Goal: Task Accomplishment & Management: Manage account settings

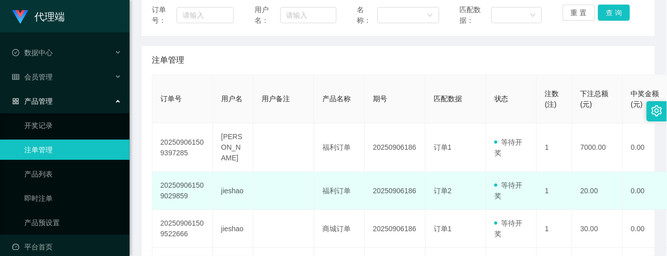
scroll to position [202, 0]
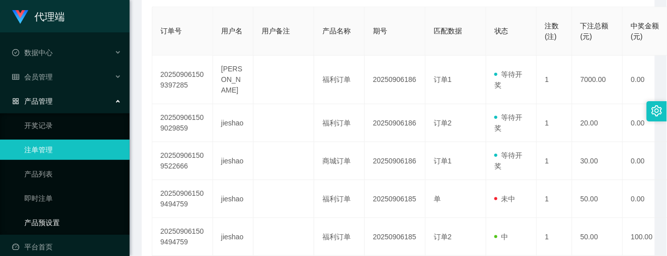
click at [47, 219] on link "产品预设置" at bounding box center [72, 223] width 97 height 20
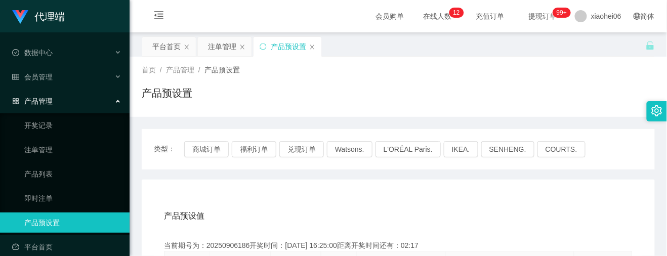
scroll to position [67, 0]
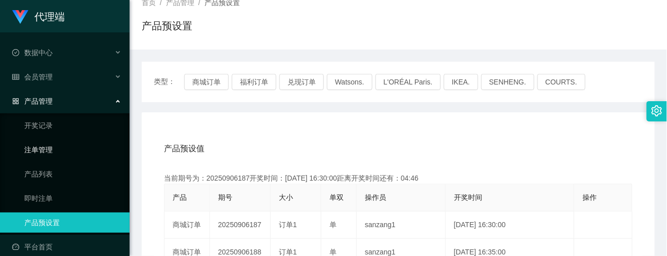
drag, startPoint x: 35, startPoint y: 145, endPoint x: 390, endPoint y: 122, distance: 355.5
click at [34, 145] on link "注单管理" at bounding box center [72, 150] width 97 height 20
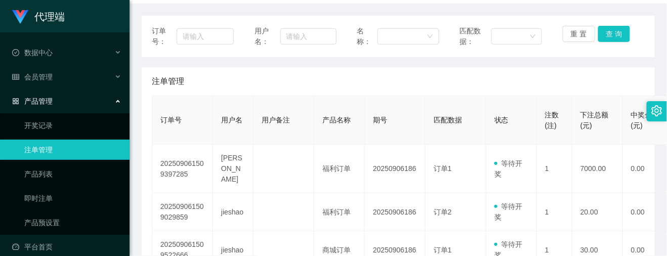
scroll to position [135, 0]
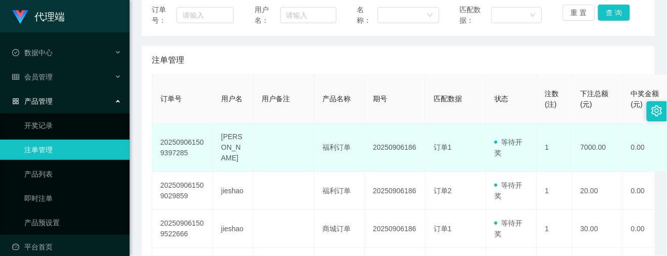
click at [237, 142] on td "[PERSON_NAME]" at bounding box center [233, 147] width 40 height 49
drag, startPoint x: 244, startPoint y: 143, endPoint x: 218, endPoint y: 143, distance: 26.3
click at [218, 143] on td "[PERSON_NAME]" at bounding box center [233, 147] width 40 height 49
copy td "[PERSON_NAME]"
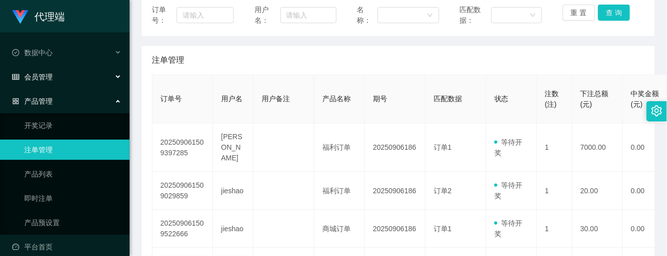
click at [39, 68] on div "会员管理" at bounding box center [65, 77] width 130 height 20
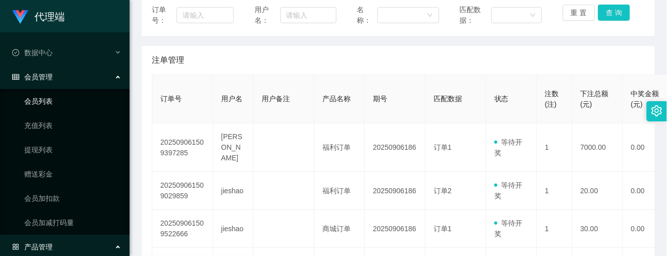
click at [43, 106] on link "会员列表" at bounding box center [72, 101] width 97 height 20
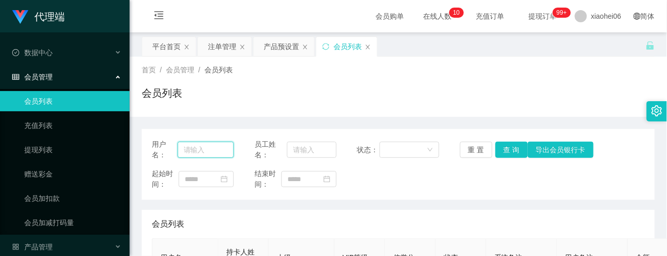
click at [197, 147] on input "text" at bounding box center [206, 150] width 57 height 16
paste input "[PERSON_NAME]"
type input "[PERSON_NAME]"
click at [500, 155] on button "查 询" at bounding box center [512, 150] width 32 height 16
